Goal: Task Accomplishment & Management: Manage account settings

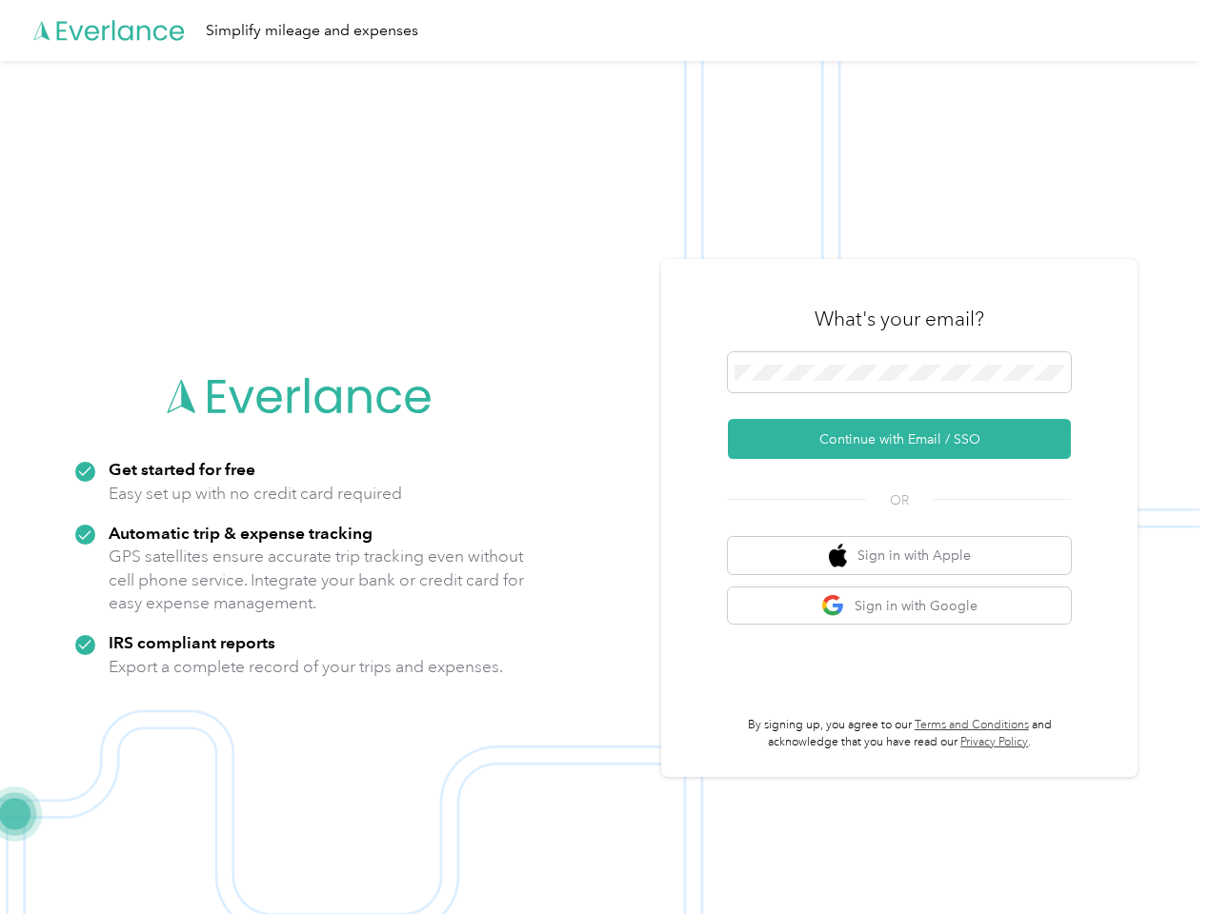
click at [604, 457] on img at bounding box center [599, 518] width 1199 height 914
click at [604, 30] on div "Simplify mileage and expenses" at bounding box center [599, 30] width 1199 height 61
click at [907, 439] on button "Continue with Email / SSO" at bounding box center [899, 439] width 343 height 40
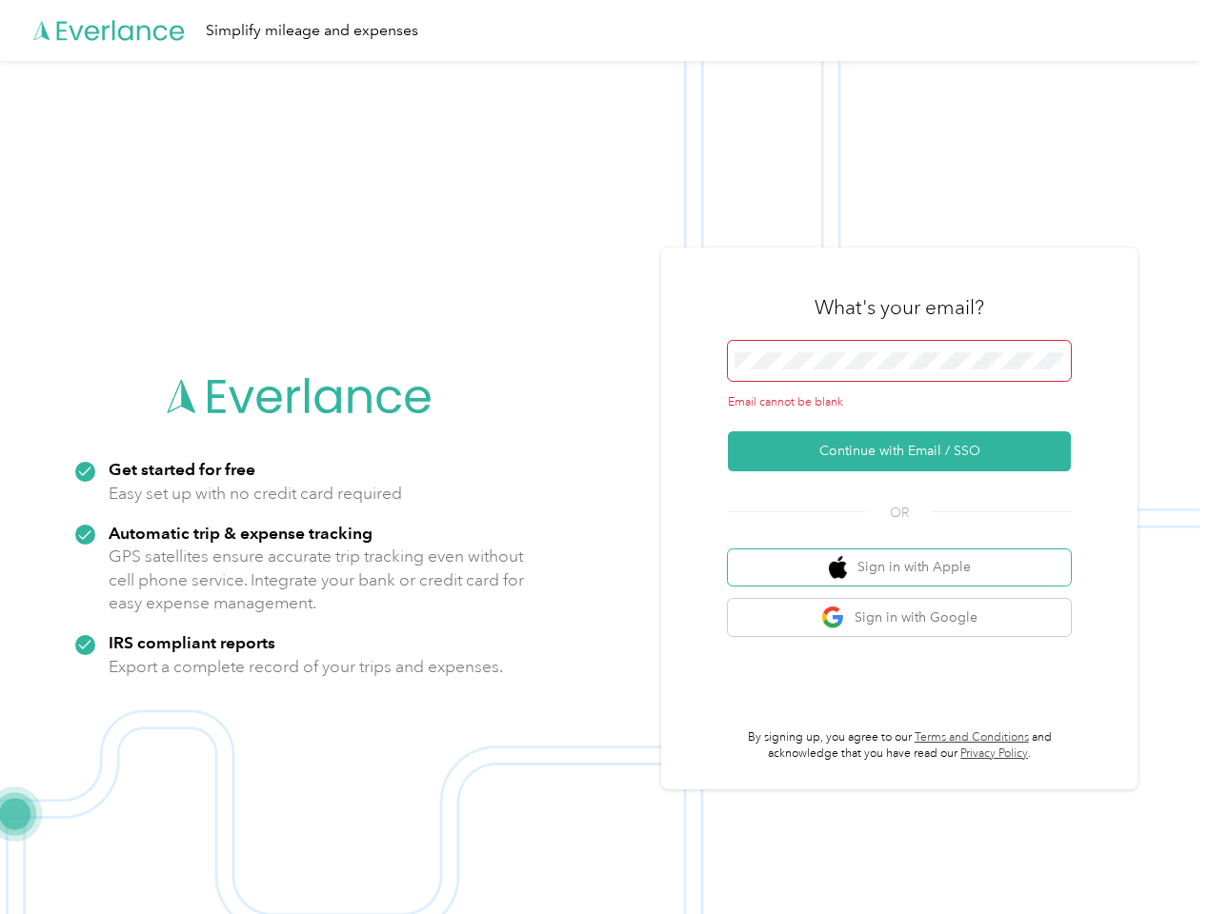
click at [907, 555] on button "Sign in with Apple" at bounding box center [899, 568] width 343 height 37
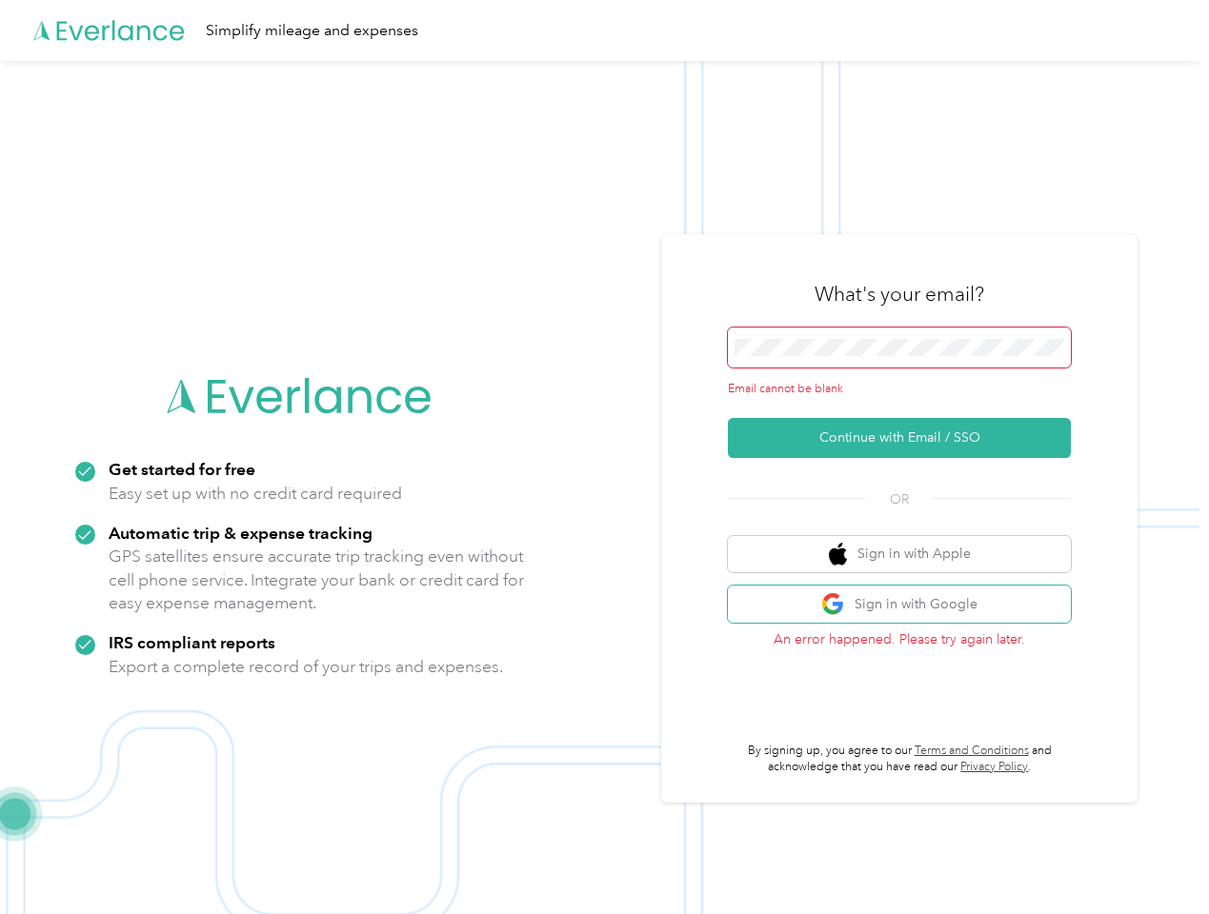
click at [907, 606] on button "Sign in with Google" at bounding box center [899, 604] width 343 height 37
